Goal: Task Accomplishment & Management: Manage account settings

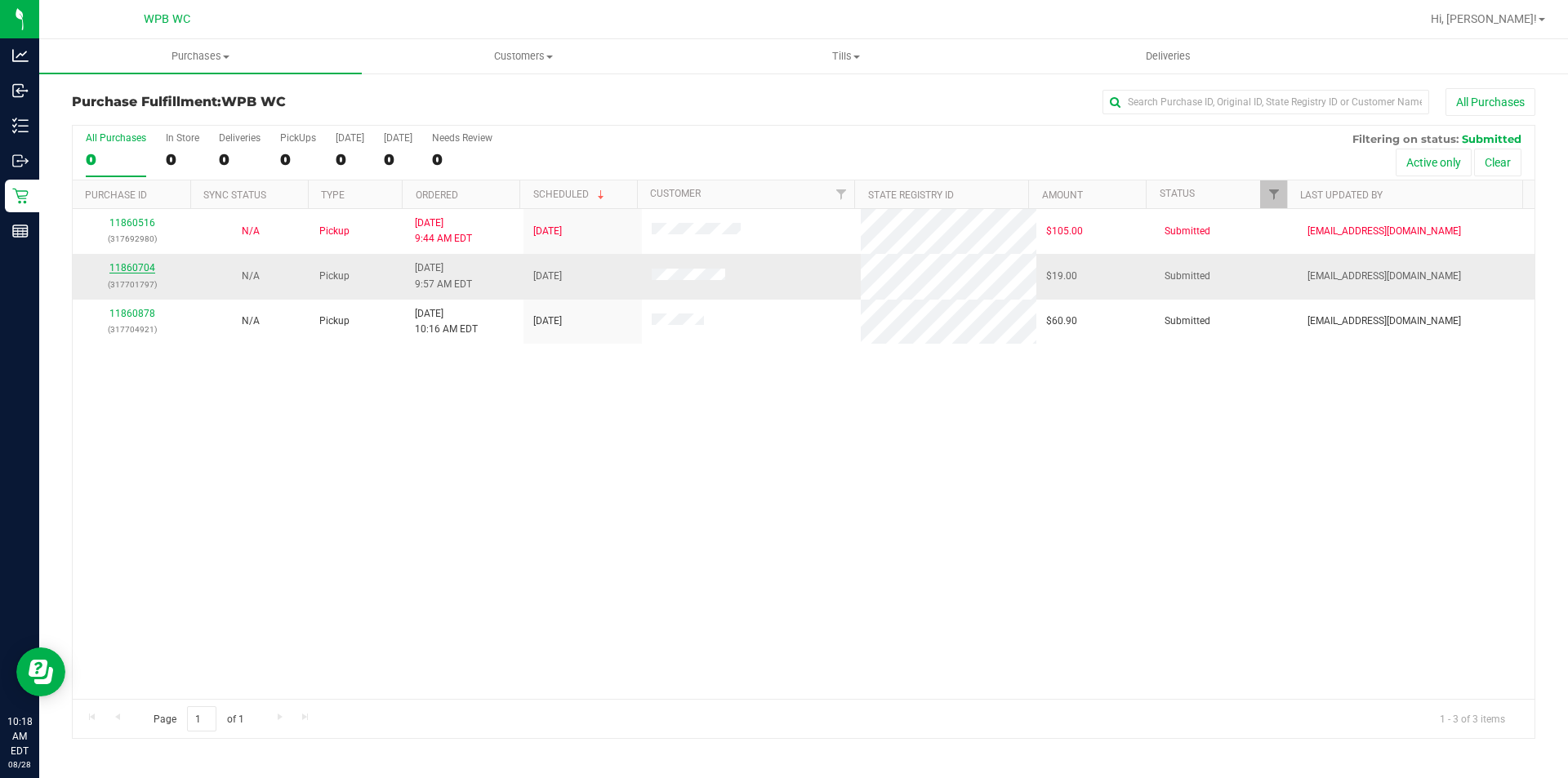
click at [136, 273] on link "11860704" at bounding box center [132, 268] width 46 height 11
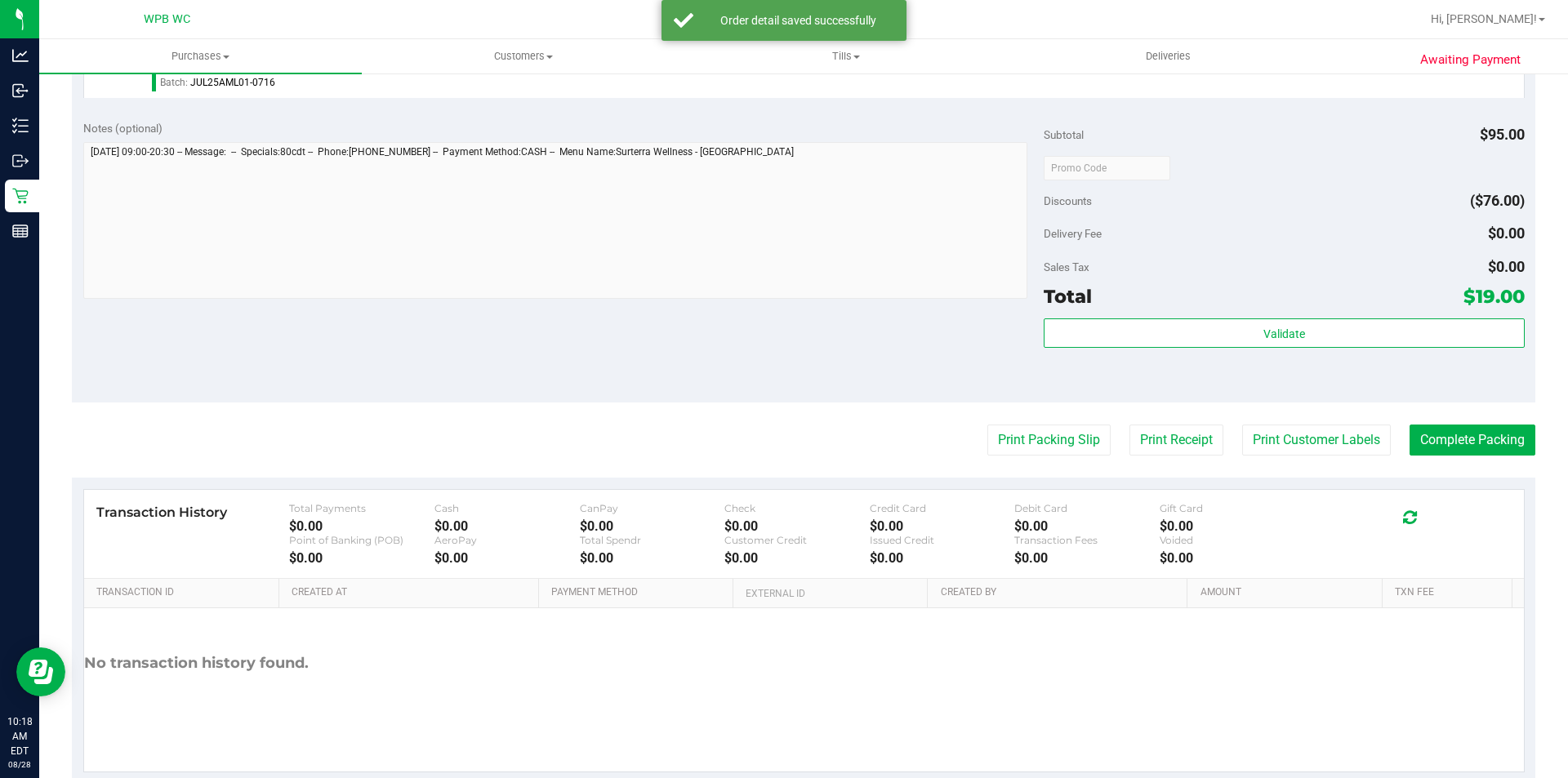
scroll to position [557, 0]
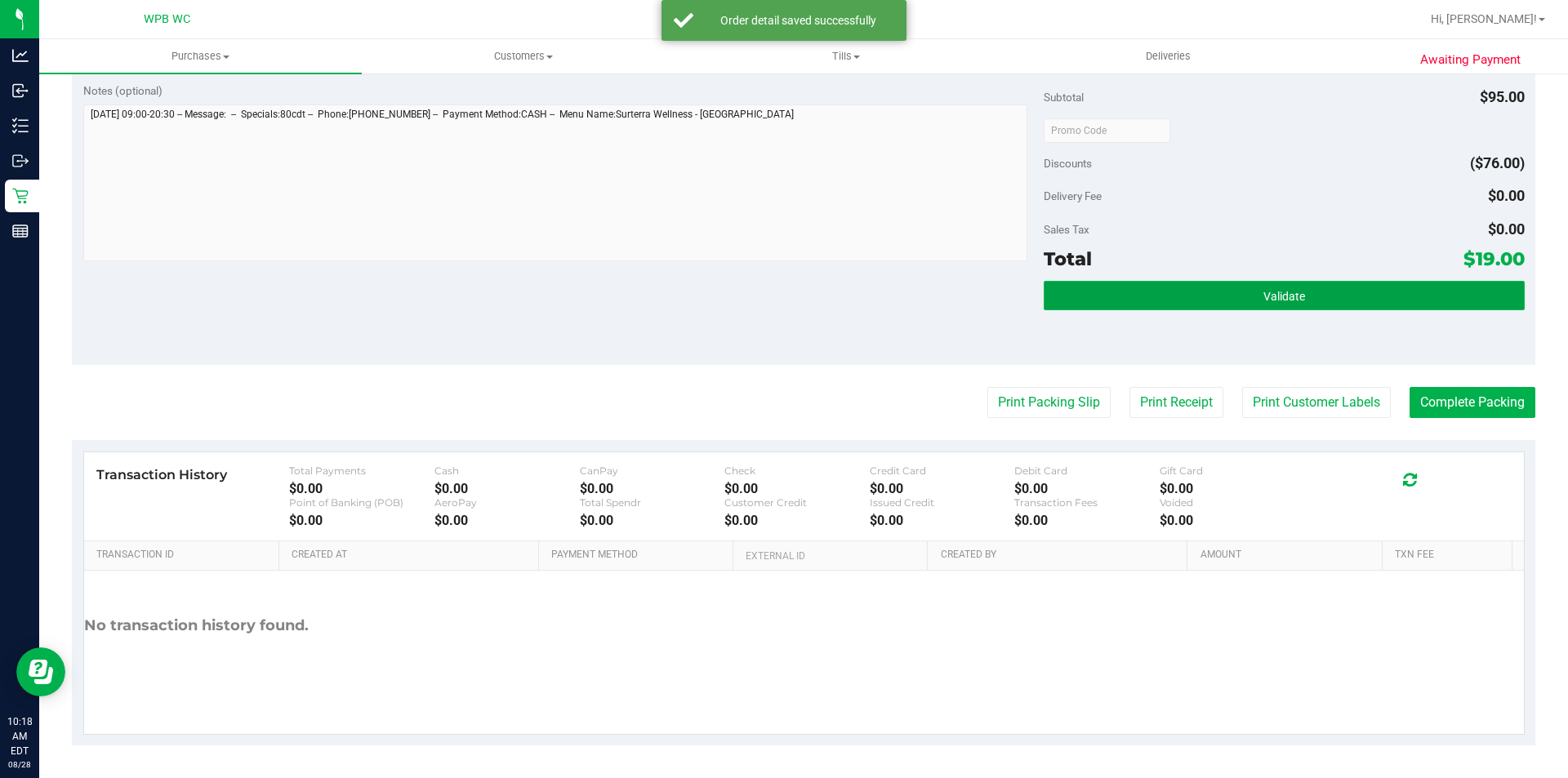
click at [1138, 296] on button "Validate" at bounding box center [1284, 295] width 480 height 29
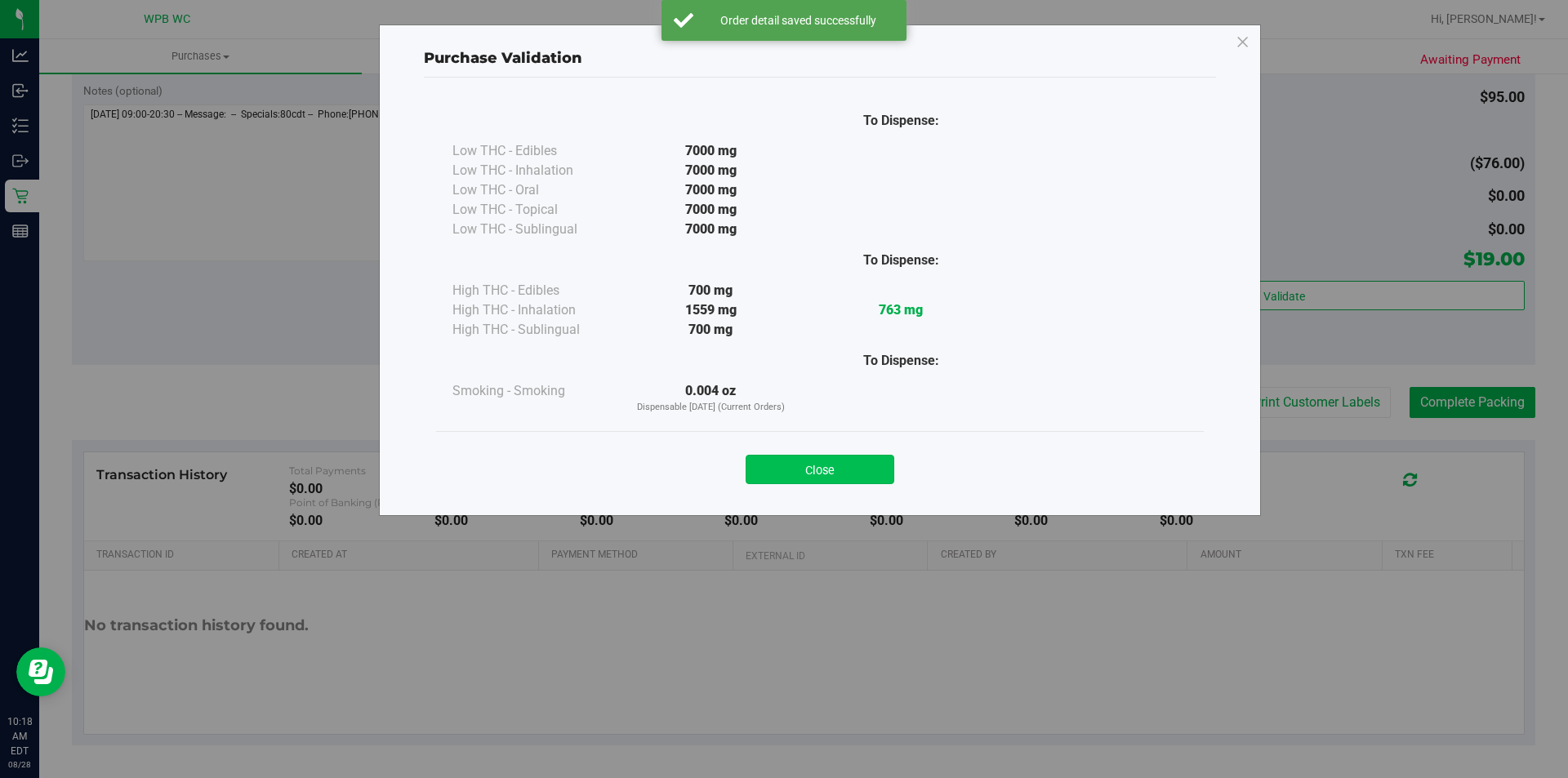
click at [867, 470] on button "Close" at bounding box center [820, 469] width 148 height 29
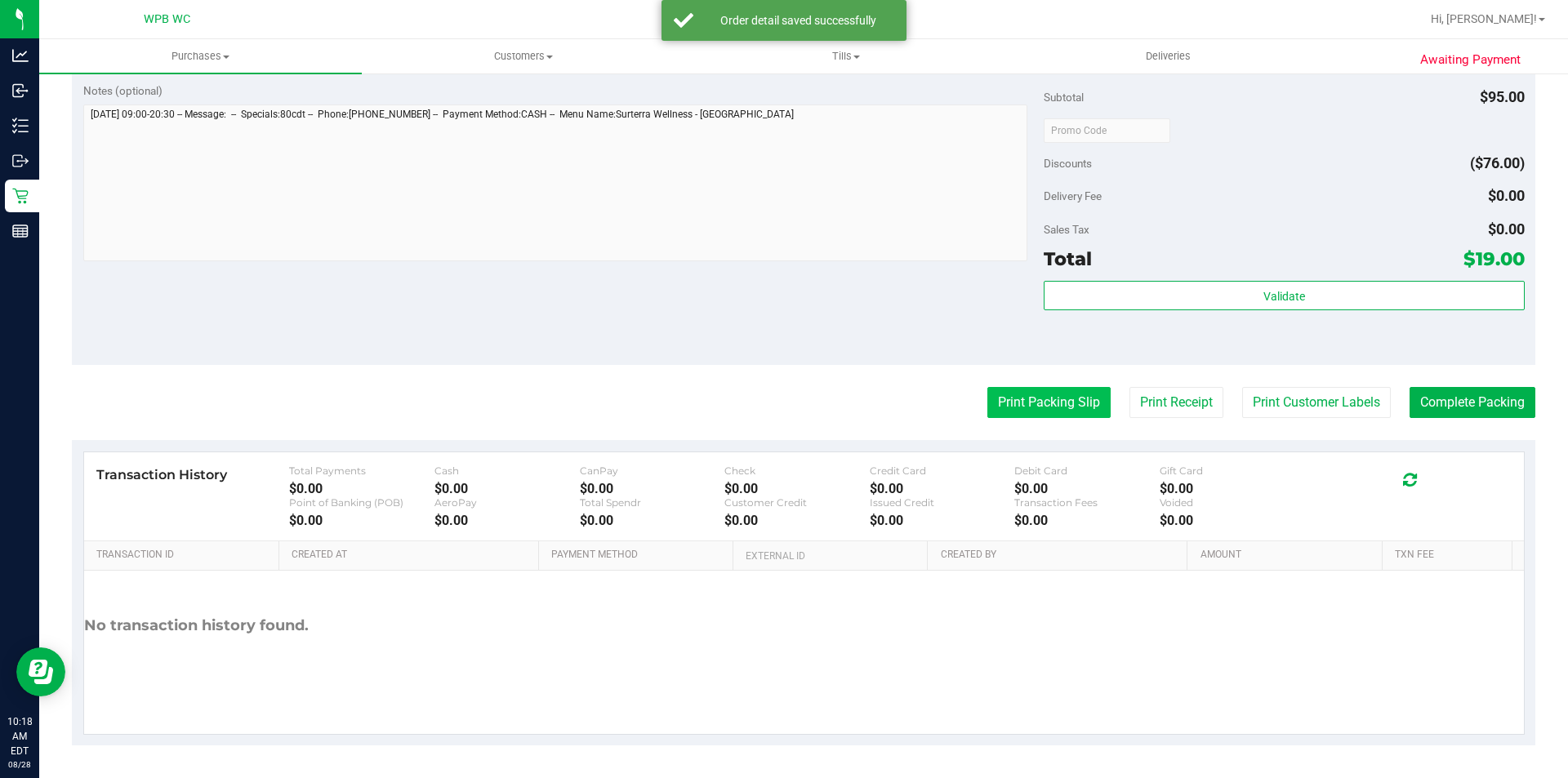
click at [1034, 389] on button "Print Packing Slip" at bounding box center [1048, 402] width 123 height 31
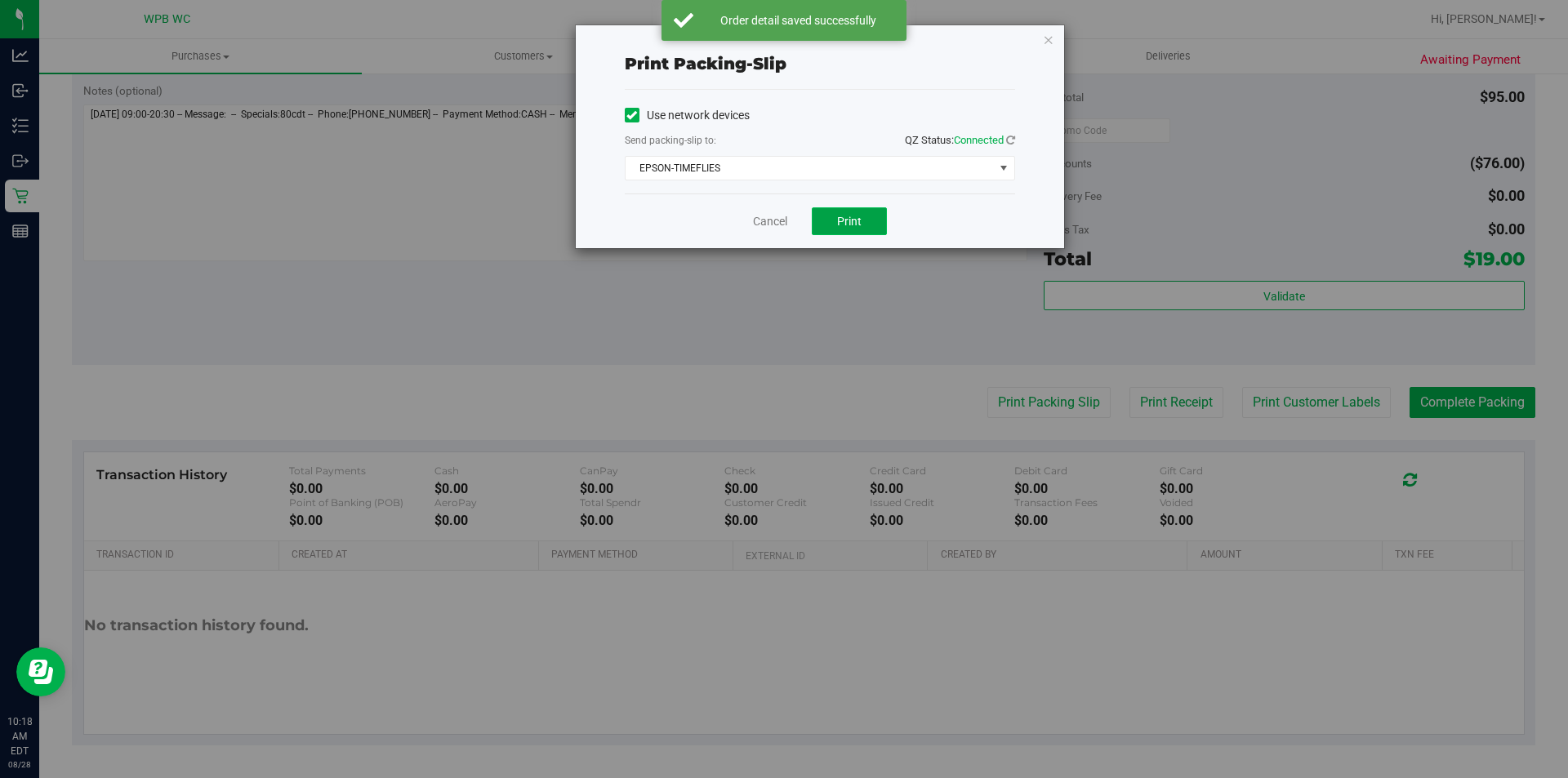
click at [834, 218] on button "Print" at bounding box center [850, 221] width 75 height 28
click at [774, 221] on link "Cancel" at bounding box center [770, 221] width 35 height 17
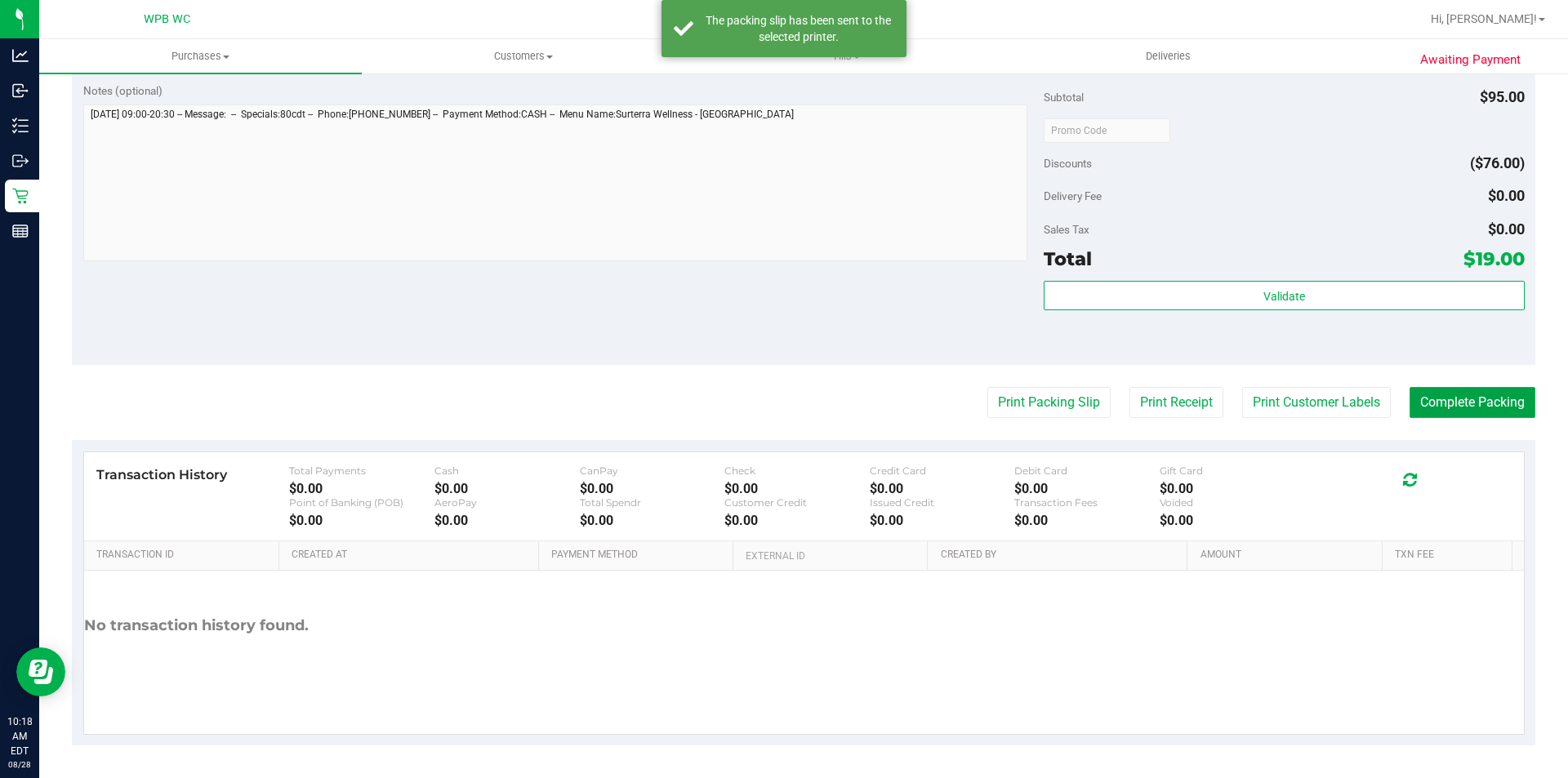
click at [1426, 399] on button "Complete Packing" at bounding box center [1472, 402] width 126 height 31
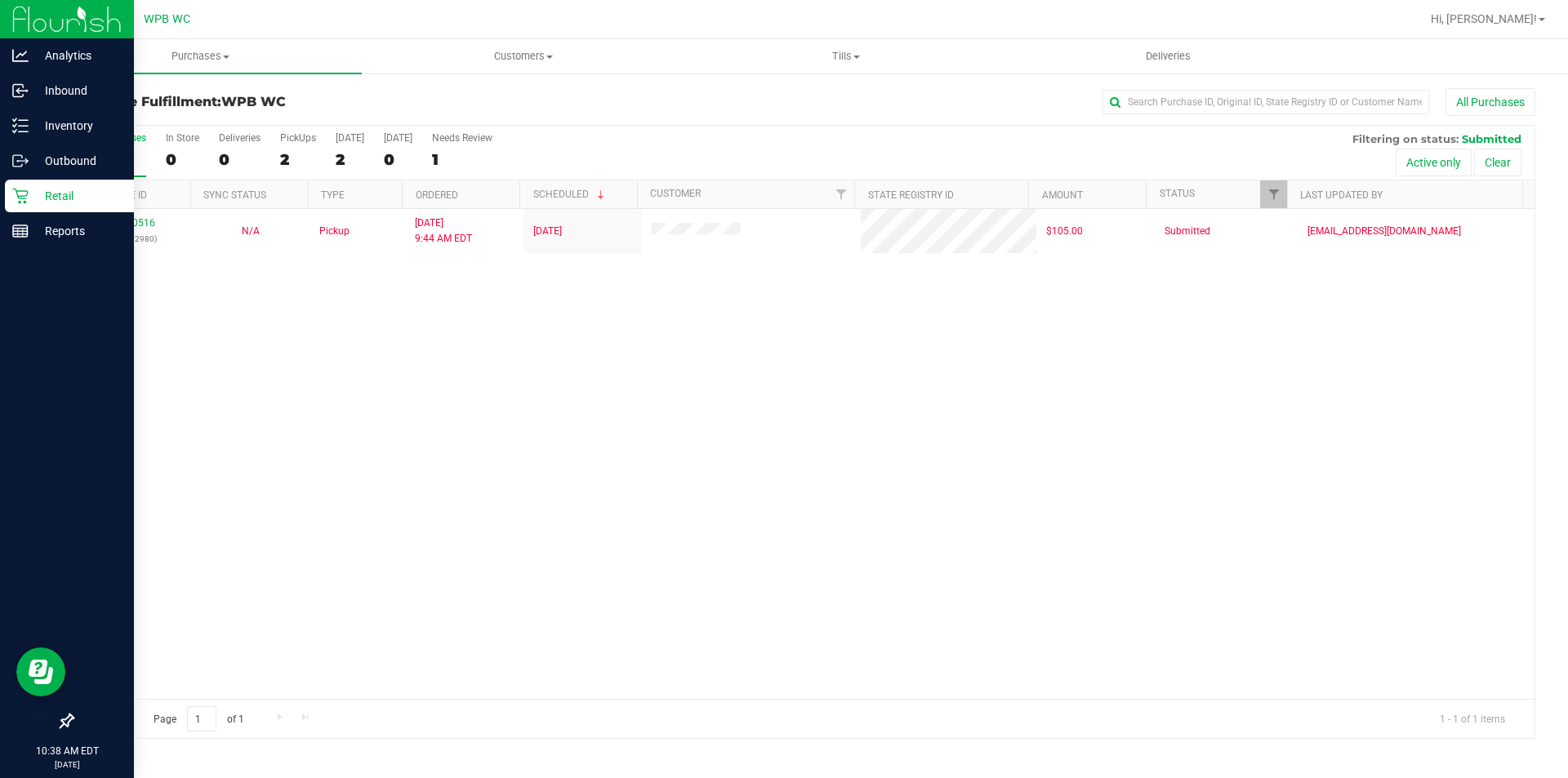
click at [28, 194] on icon at bounding box center [20, 195] width 16 height 16
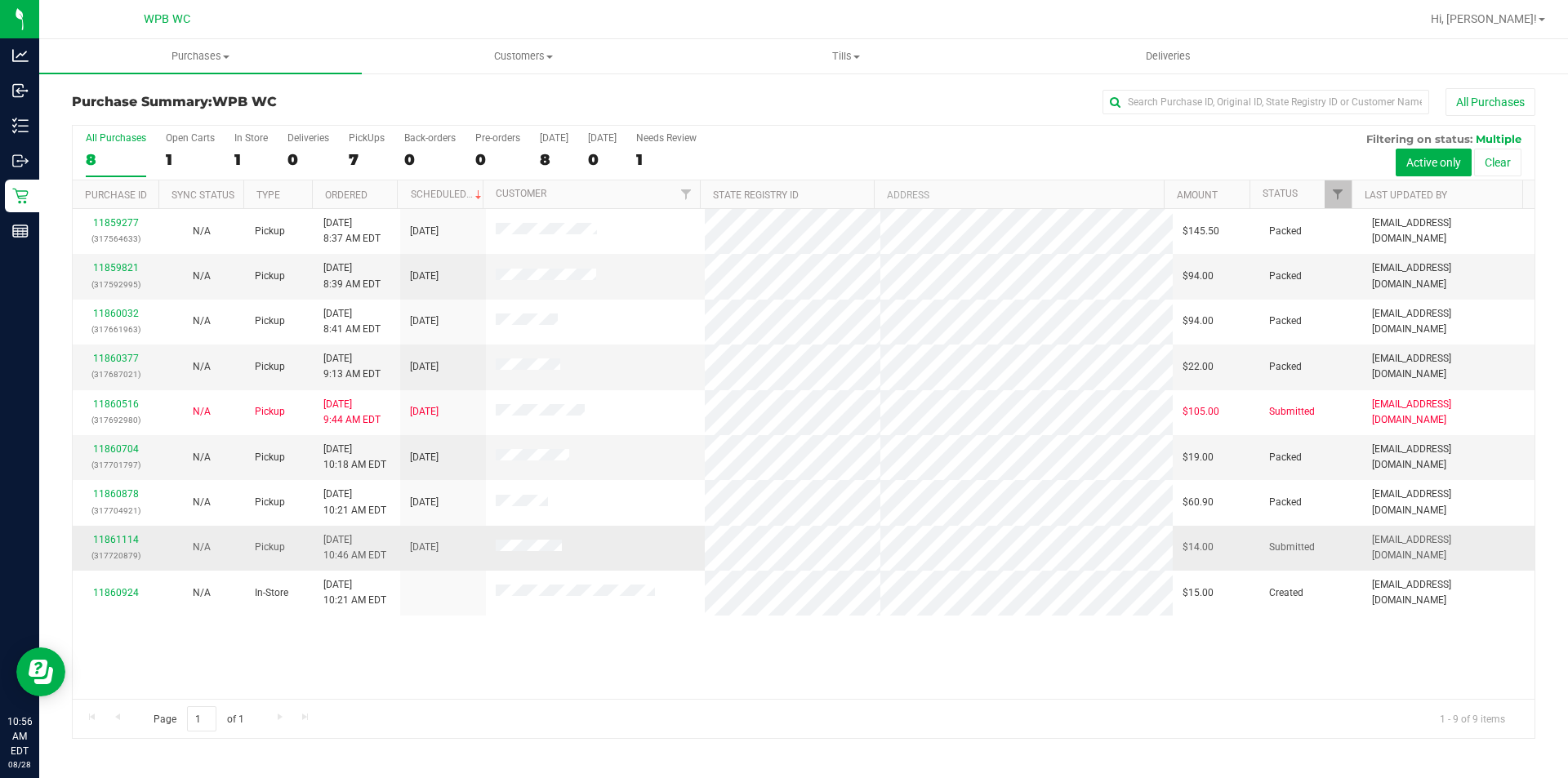
click at [124, 546] on div "11861114 (317720879)" at bounding box center [115, 547] width 67 height 31
click at [124, 537] on link "11861114" at bounding box center [115, 540] width 46 height 11
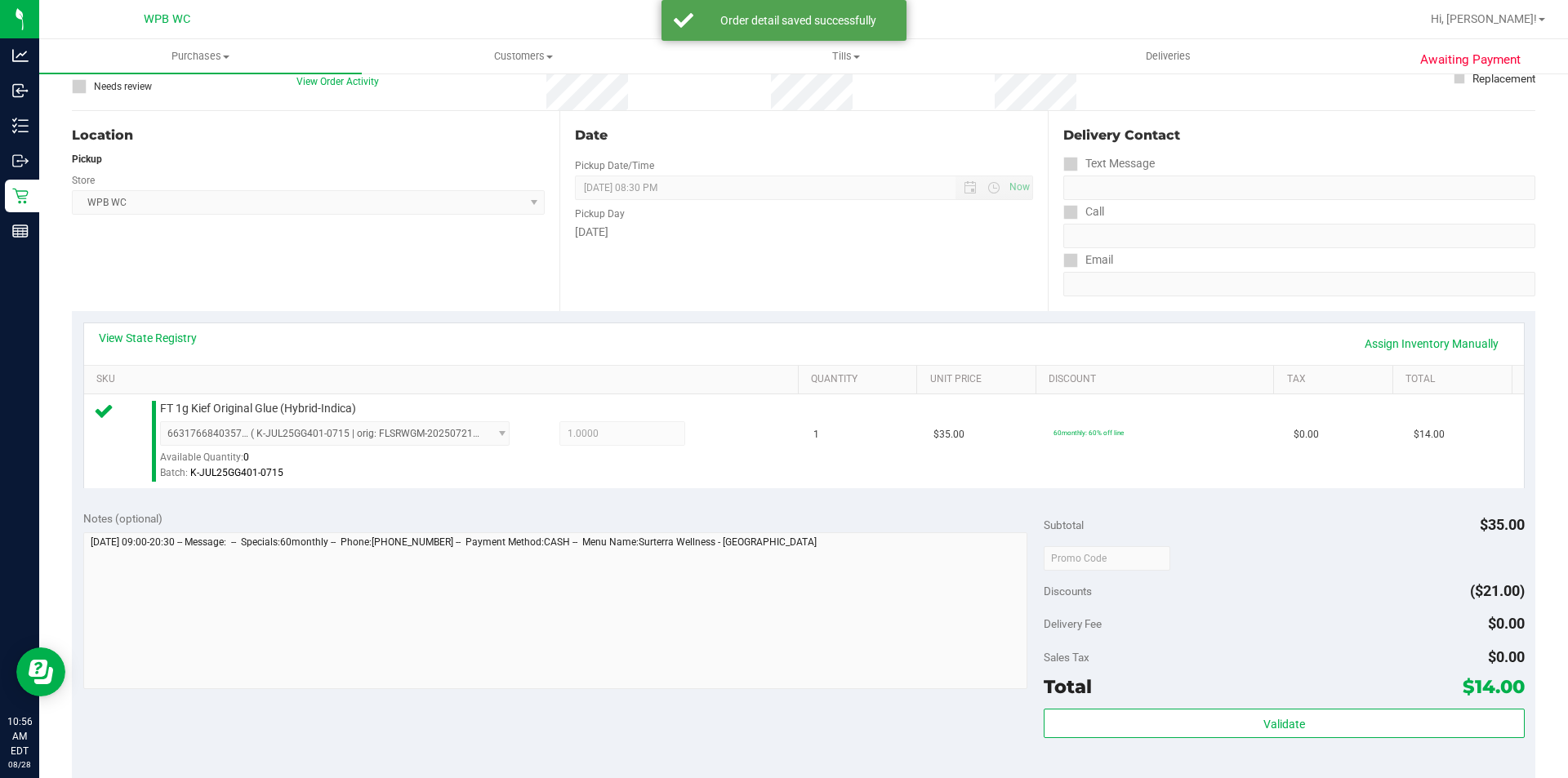
scroll to position [408, 0]
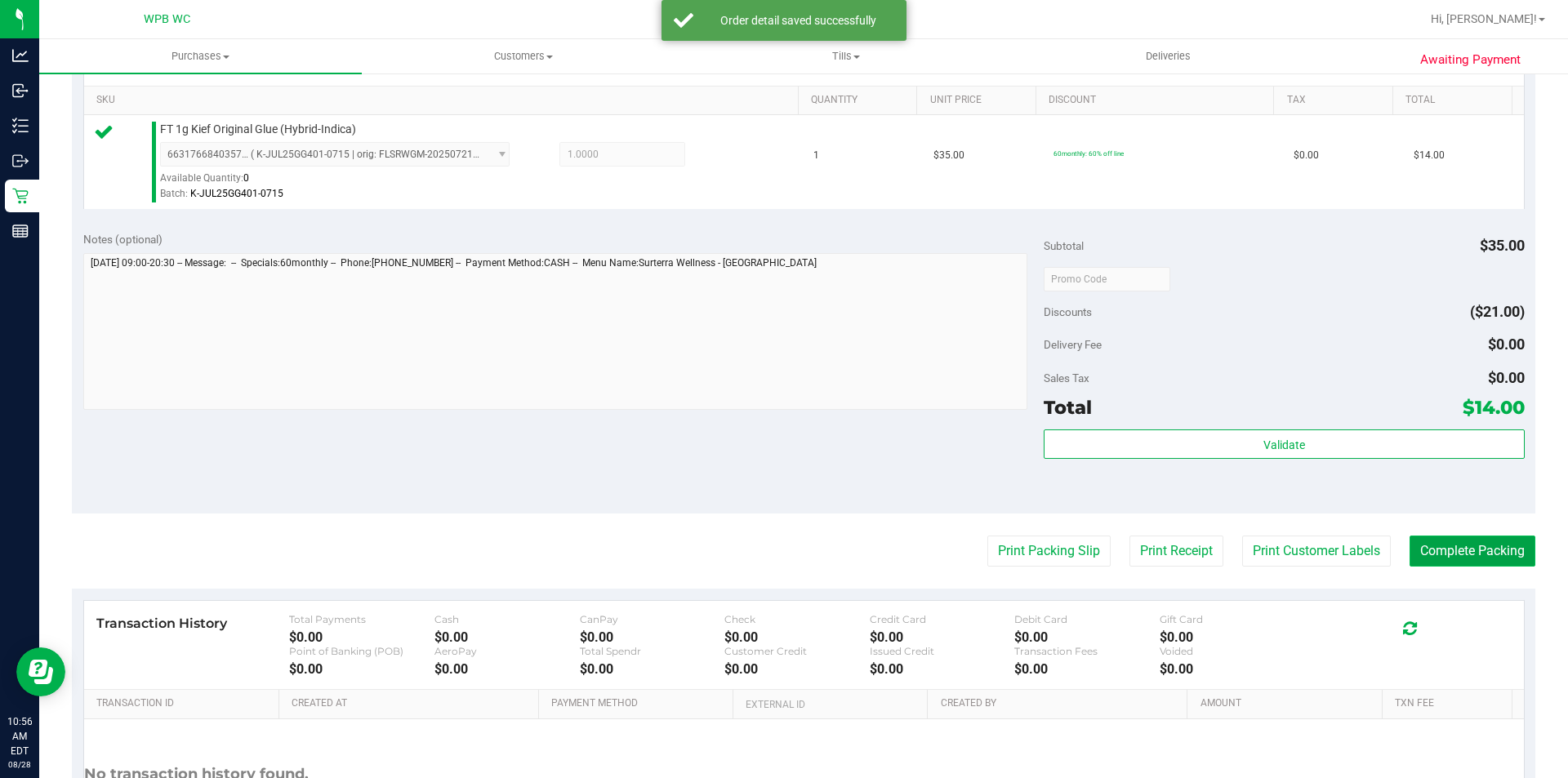
click at [1419, 546] on button "Complete Packing" at bounding box center [1472, 550] width 126 height 31
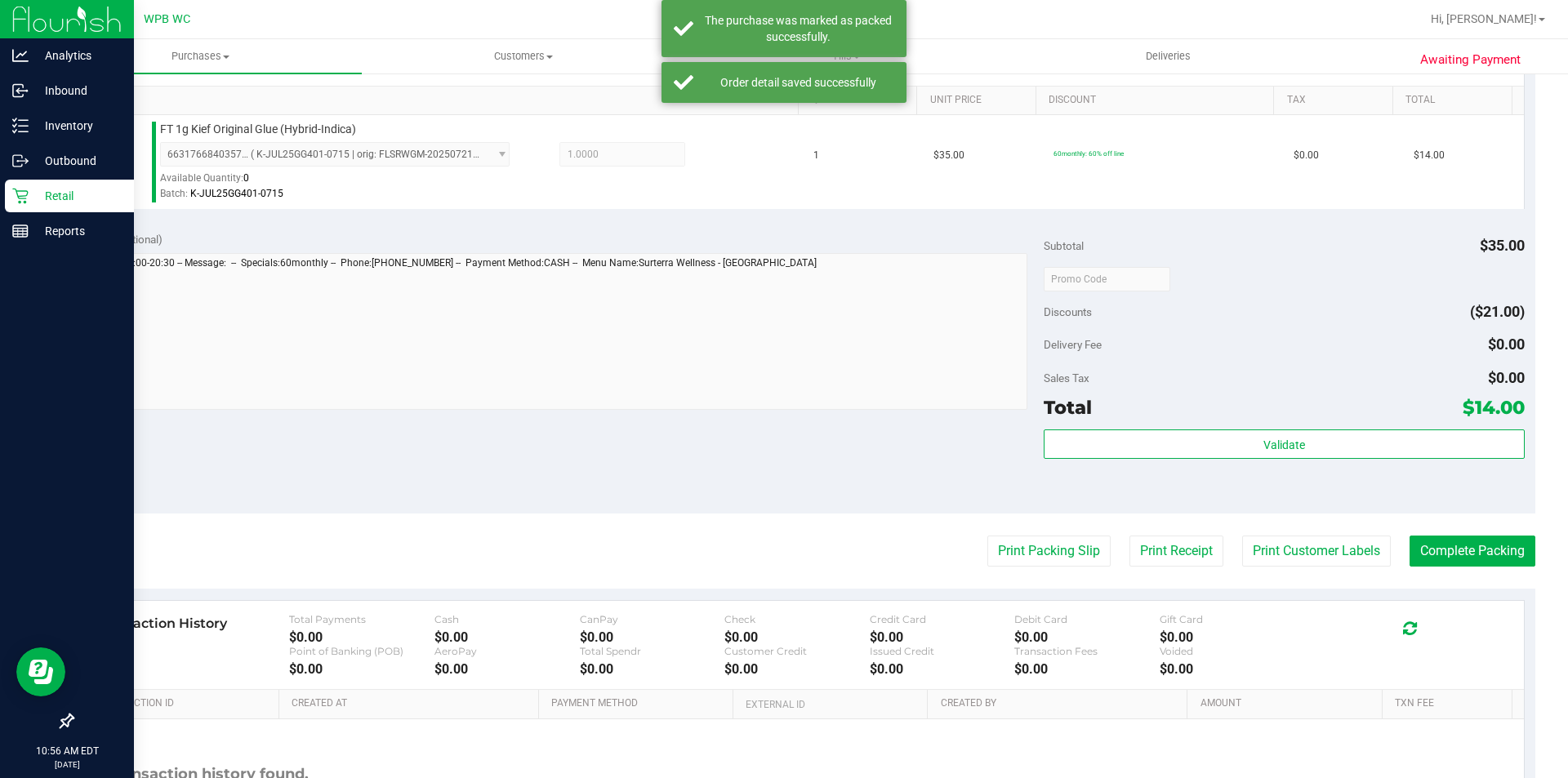
click at [72, 200] on p "Retail" at bounding box center [77, 196] width 98 height 20
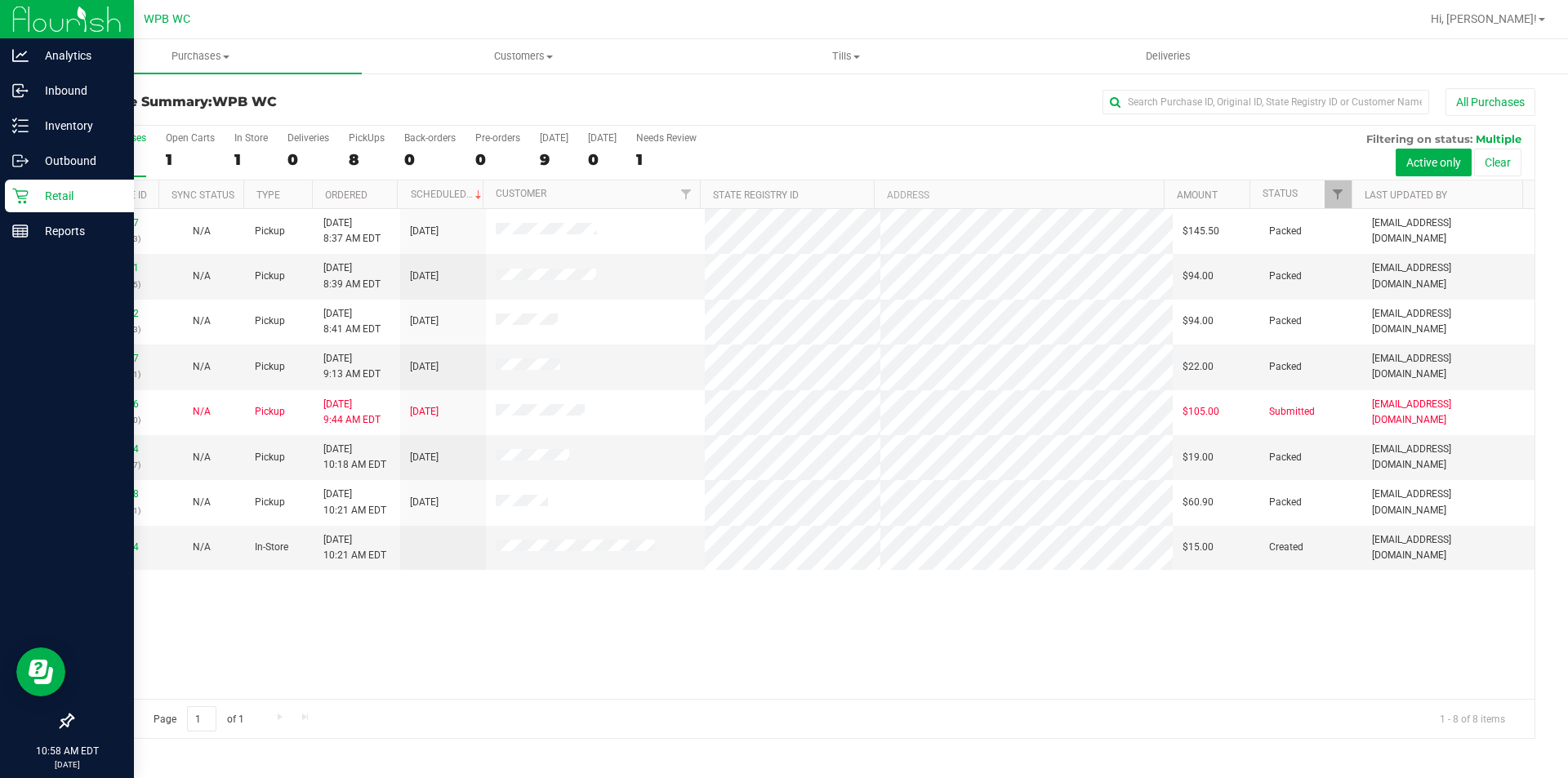
click at [25, 187] on icon at bounding box center [20, 195] width 16 height 16
